Goal: Information Seeking & Learning: Learn about a topic

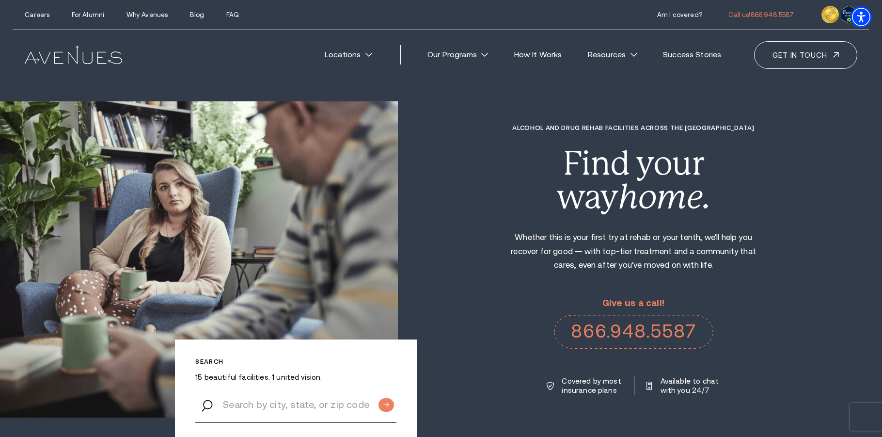
type textarea "0cAFcWeA7mdN8Dve9UhjMN91cfIP4tS13cZRXJZKJAMYxzbSLiJysR1a_i6JqRijViZHKaUG9LWW6xd…"
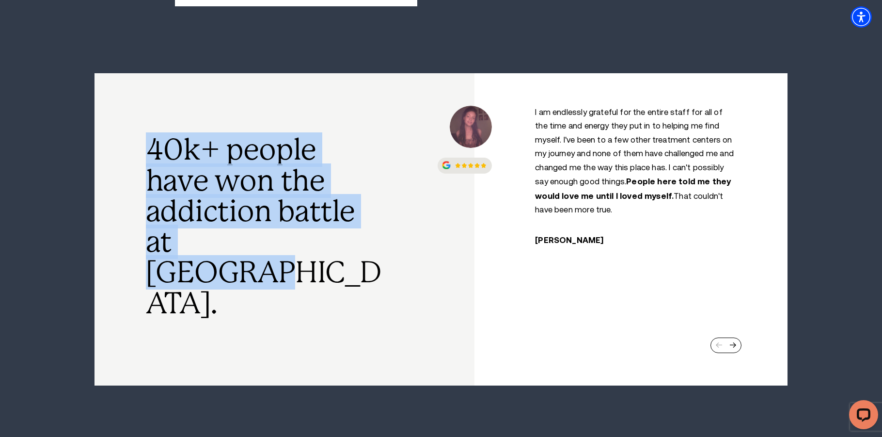
drag, startPoint x: 337, startPoint y: 240, endPoint x: 139, endPoint y: 152, distance: 217.5
click at [139, 152] on div "40k+ people have won the addiction battle at [GEOGRAPHIC_DATA]." at bounding box center [285, 229] width 380 height 312
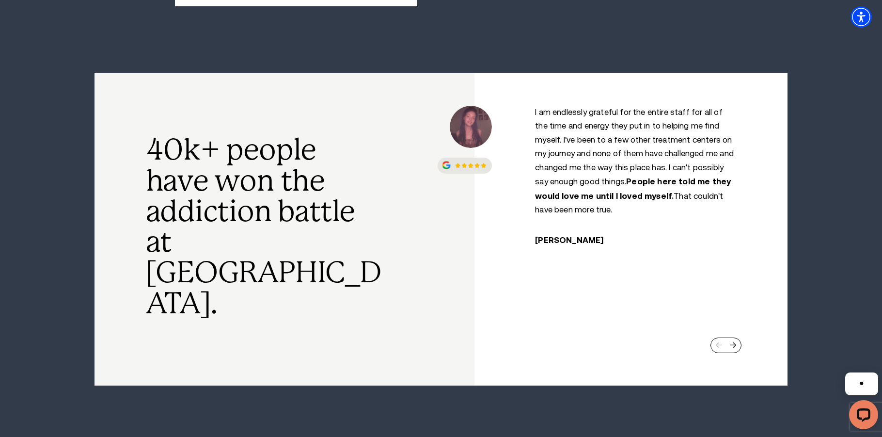
click at [725, 337] on div at bounding box center [726, 345] width 31 height 16
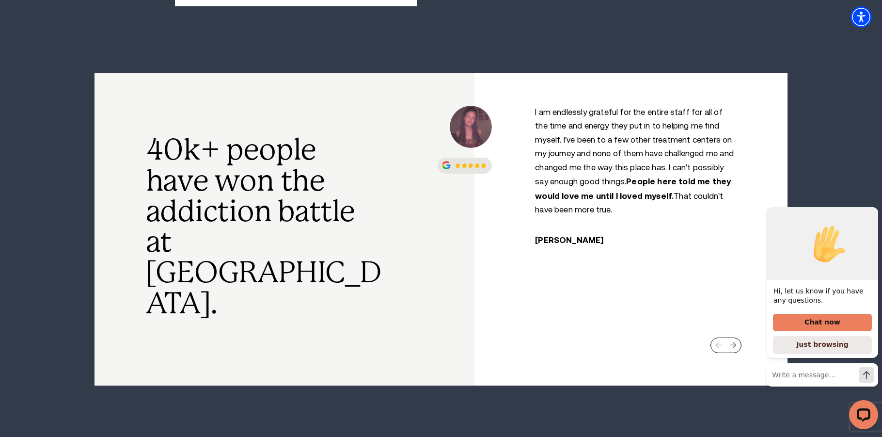
click at [730, 342] on div "Next slide" at bounding box center [733, 345] width 7 height 6
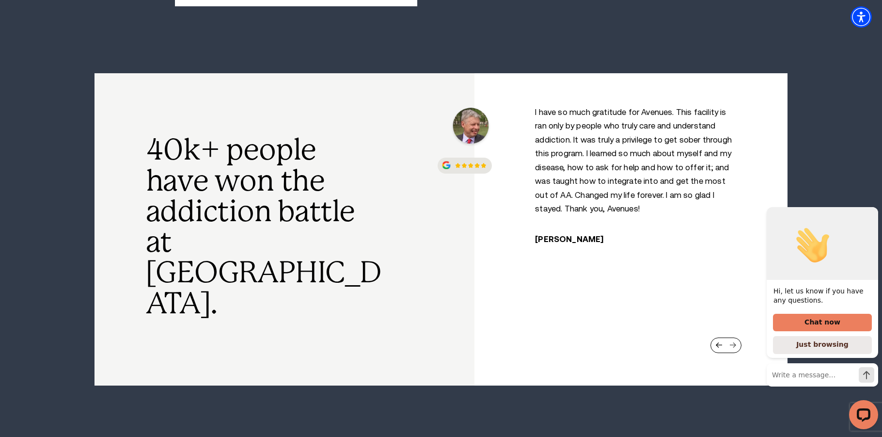
click at [735, 342] on div "Next slide" at bounding box center [733, 345] width 7 height 6
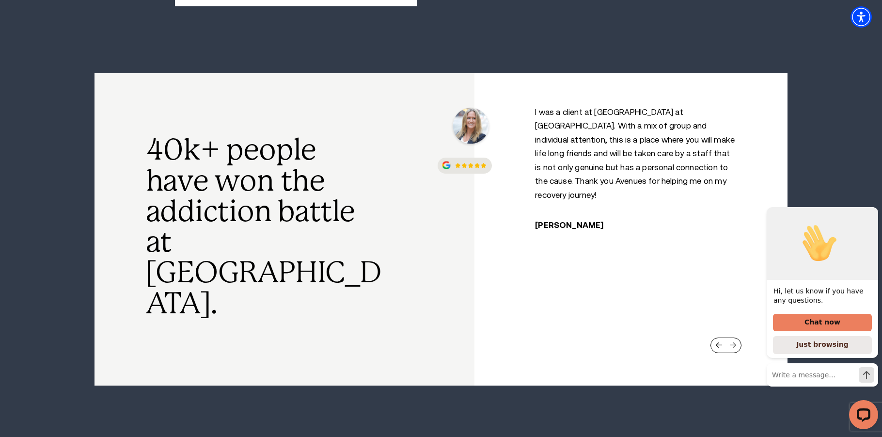
click at [735, 342] on div "Next slide" at bounding box center [733, 345] width 7 height 6
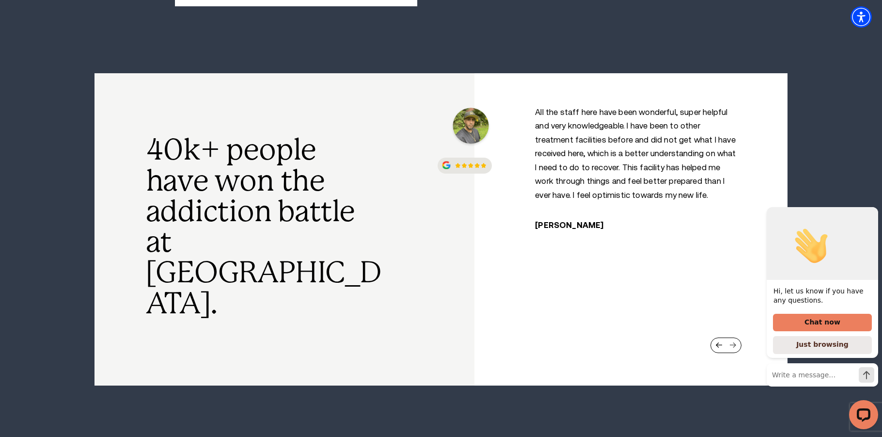
click at [735, 342] on div "Next slide" at bounding box center [733, 345] width 7 height 6
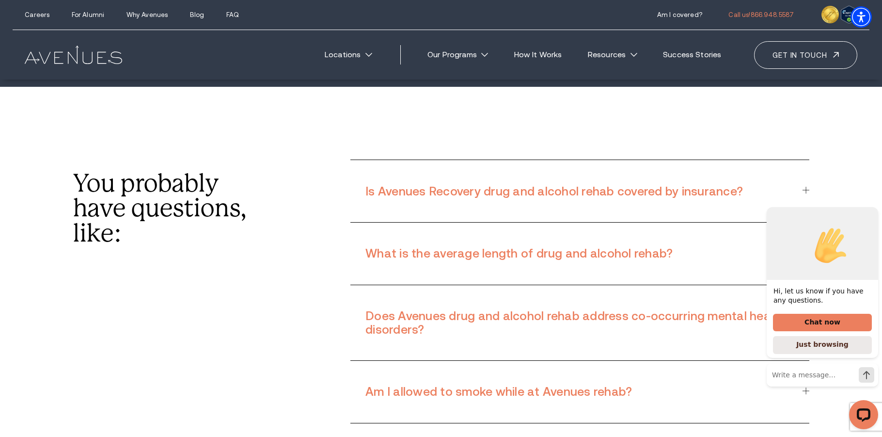
scroll to position [7853, 0]
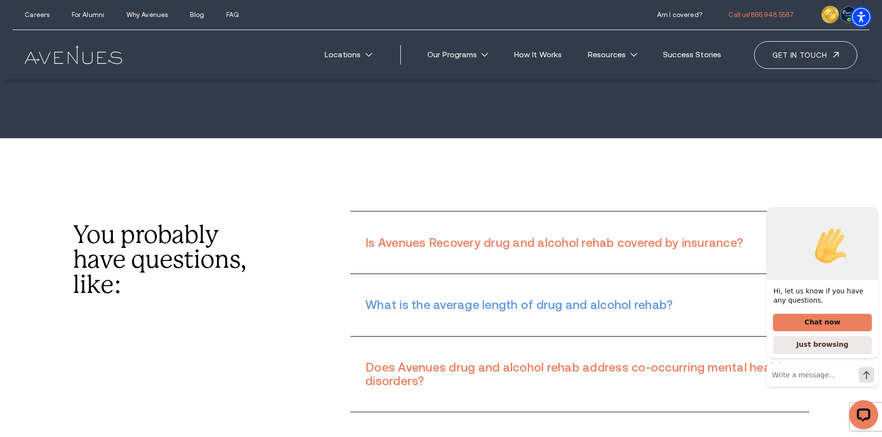
click at [533, 280] on div "What is the average length of drug and alcohol rehab?" at bounding box center [579, 305] width 459 height 50
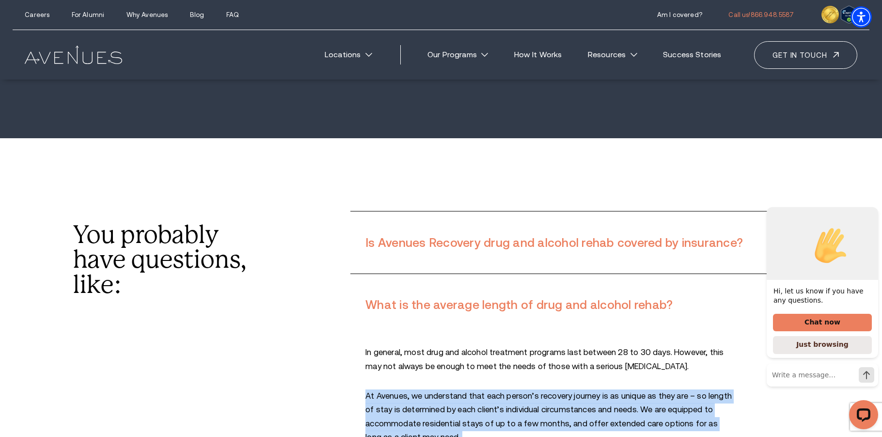
drag, startPoint x: 639, startPoint y: 301, endPoint x: 367, endPoint y: 227, distance: 282.1
click at [367, 346] on div "In general, most drug and alcohol treatment programs last between 28 to 30 days…" at bounding box center [579, 427] width 459 height 162
click at [367, 389] on p "At Avenues, we understand that each person’s recovery journey is as unique as t…" at bounding box center [550, 416] width 368 height 55
drag, startPoint x: 367, startPoint y: 227, endPoint x: 569, endPoint y: 280, distance: 208.3
click at [569, 346] on div "In general, most drug and alcohol treatment programs last between 28 to 30 days…" at bounding box center [579, 427] width 459 height 162
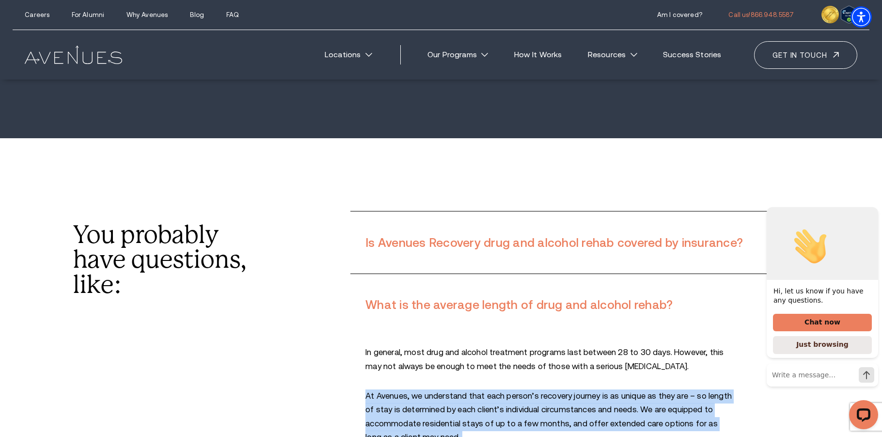
click at [549, 389] on p "At Avenues, we understand that each person’s recovery journey is as unique as t…" at bounding box center [550, 416] width 368 height 55
